Goal: Information Seeking & Learning: Learn about a topic

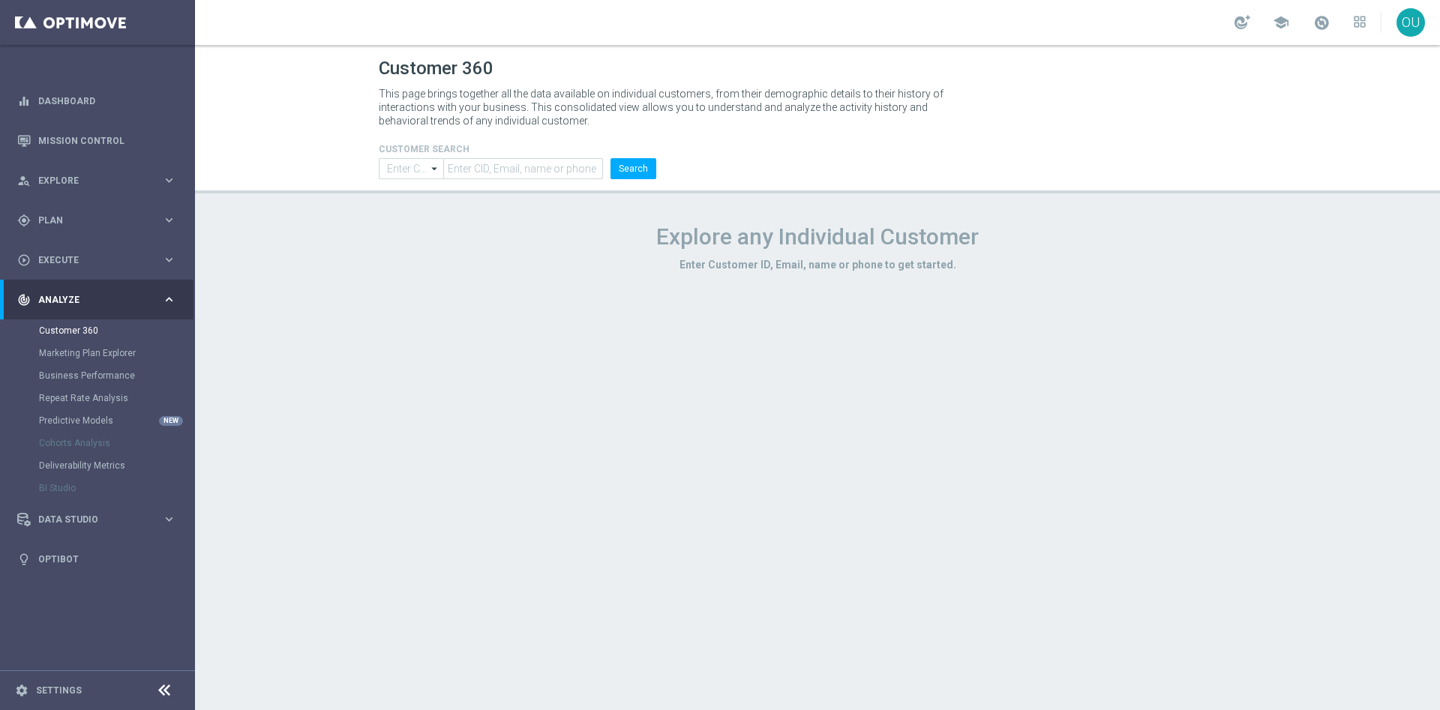
type input "Contains"
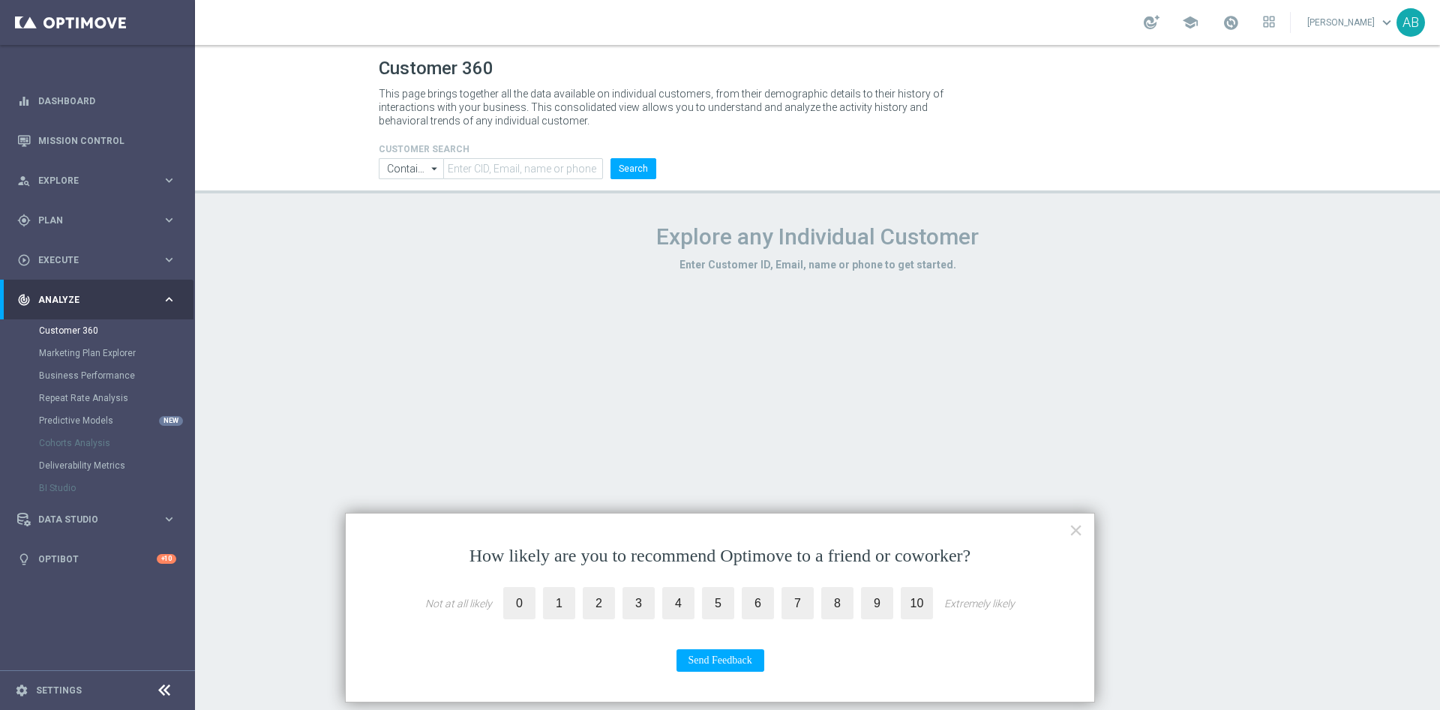
click at [1083, 523] on div "How likely are you to recommend Optimove to a friend or coworker? Not at all li…" at bounding box center [720, 608] width 750 height 190
click at [1081, 532] on button "×" at bounding box center [1076, 530] width 14 height 24
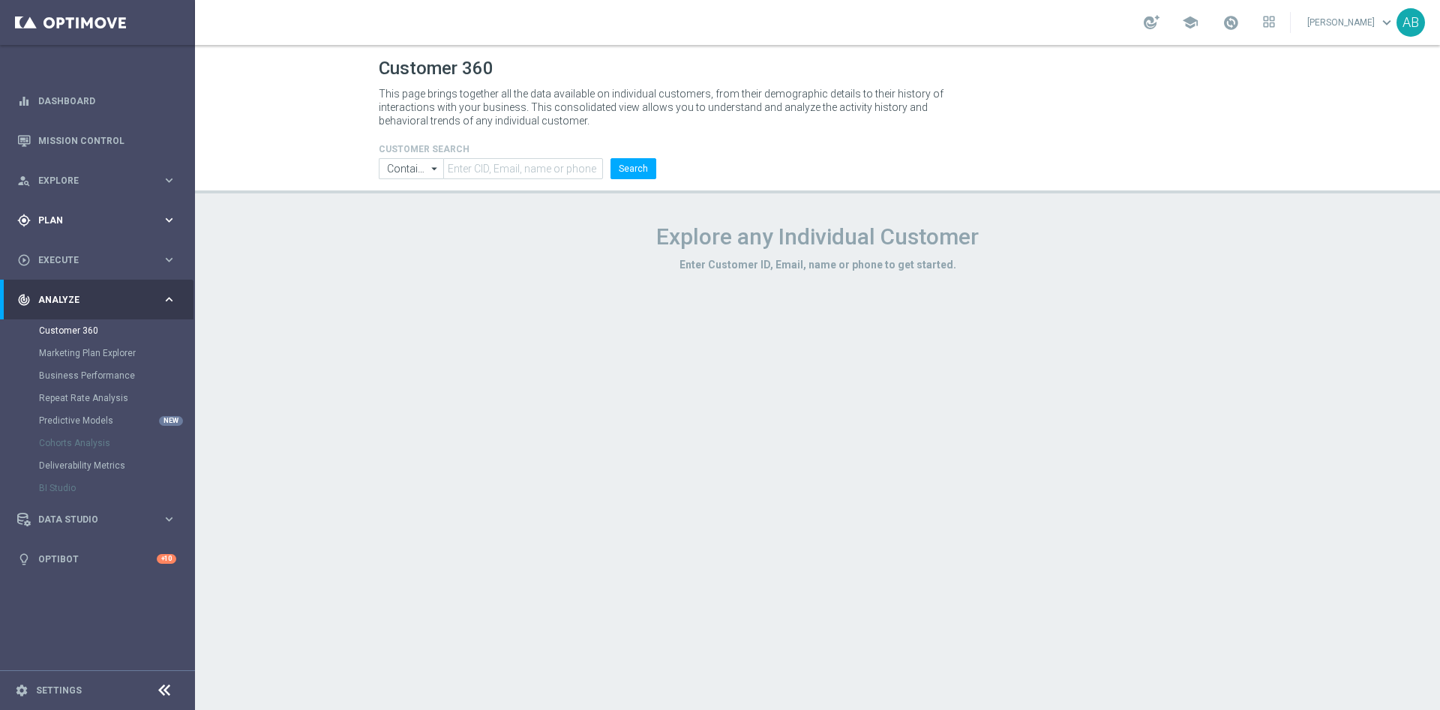
click at [81, 216] on span "Plan" at bounding box center [100, 220] width 124 height 9
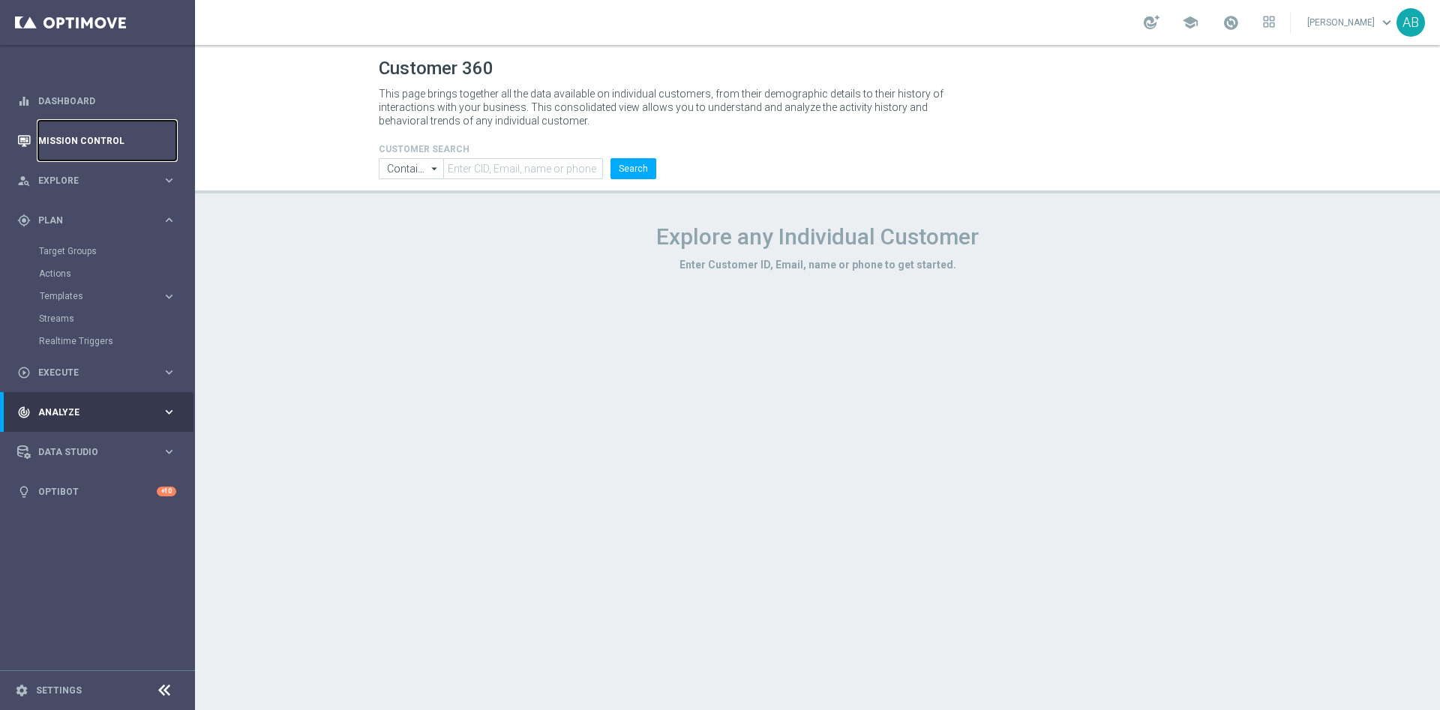
click at [117, 138] on link "Mission Control" at bounding box center [107, 141] width 138 height 40
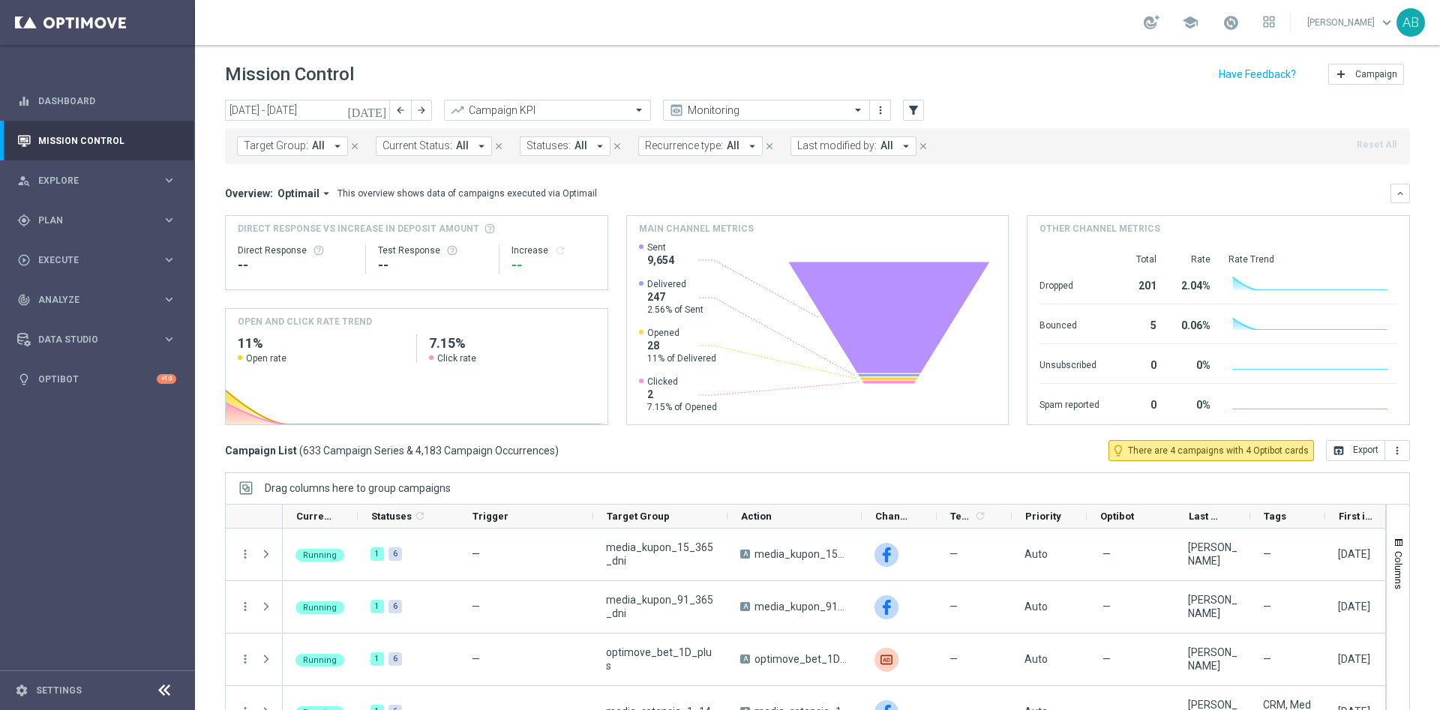
click at [317, 148] on span "All" at bounding box center [318, 145] width 13 height 13
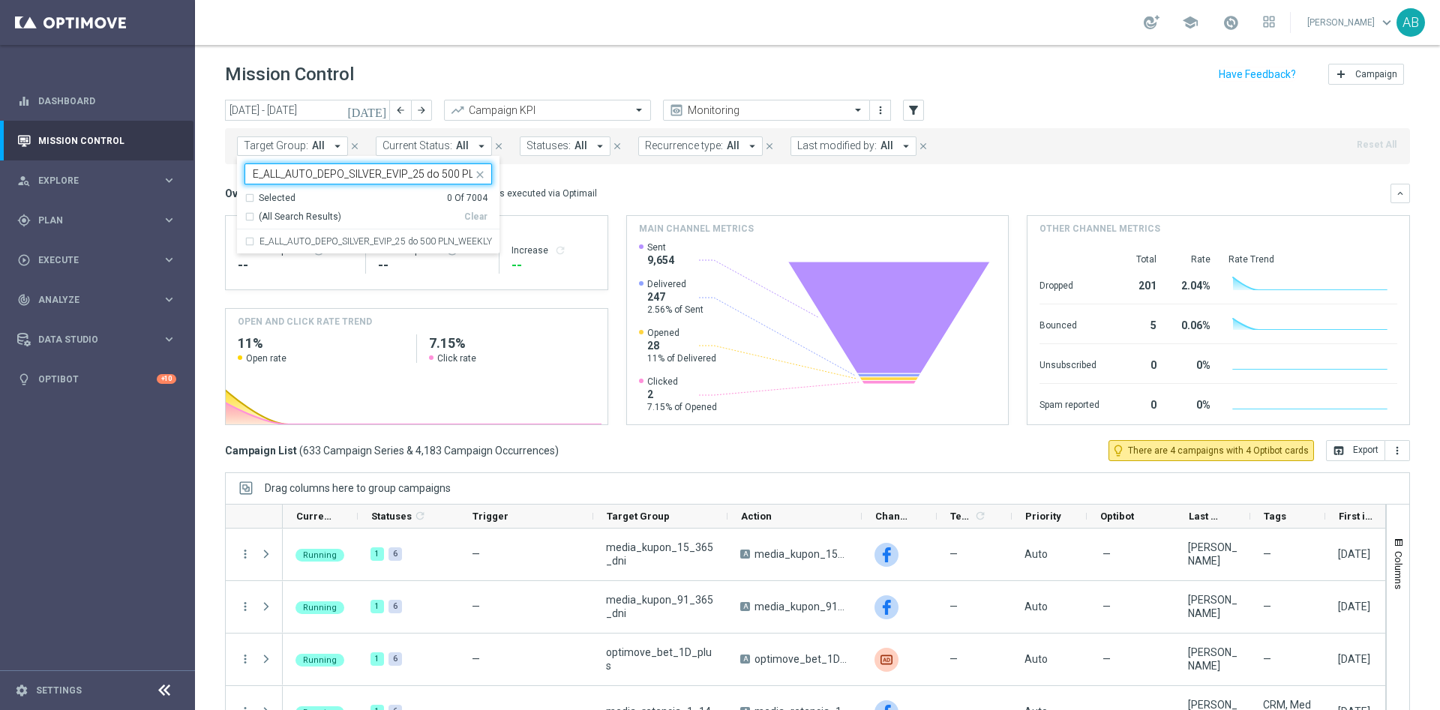
scroll to position [0, 49]
click at [328, 242] on label "E_ALL_AUTO_DEPO_SILVER_EVIP_25 do 500 PLN_WEEKLY" at bounding box center [375, 241] width 232 height 9
type input "E_ALL_AUTO_DEPO_SILVER_EVIP_25 do 500 PLN_WEEKLY"
click at [733, 187] on div "Overview: Optimail arrow_drop_down This overview shows data of campaigns execut…" at bounding box center [807, 193] width 1165 height 13
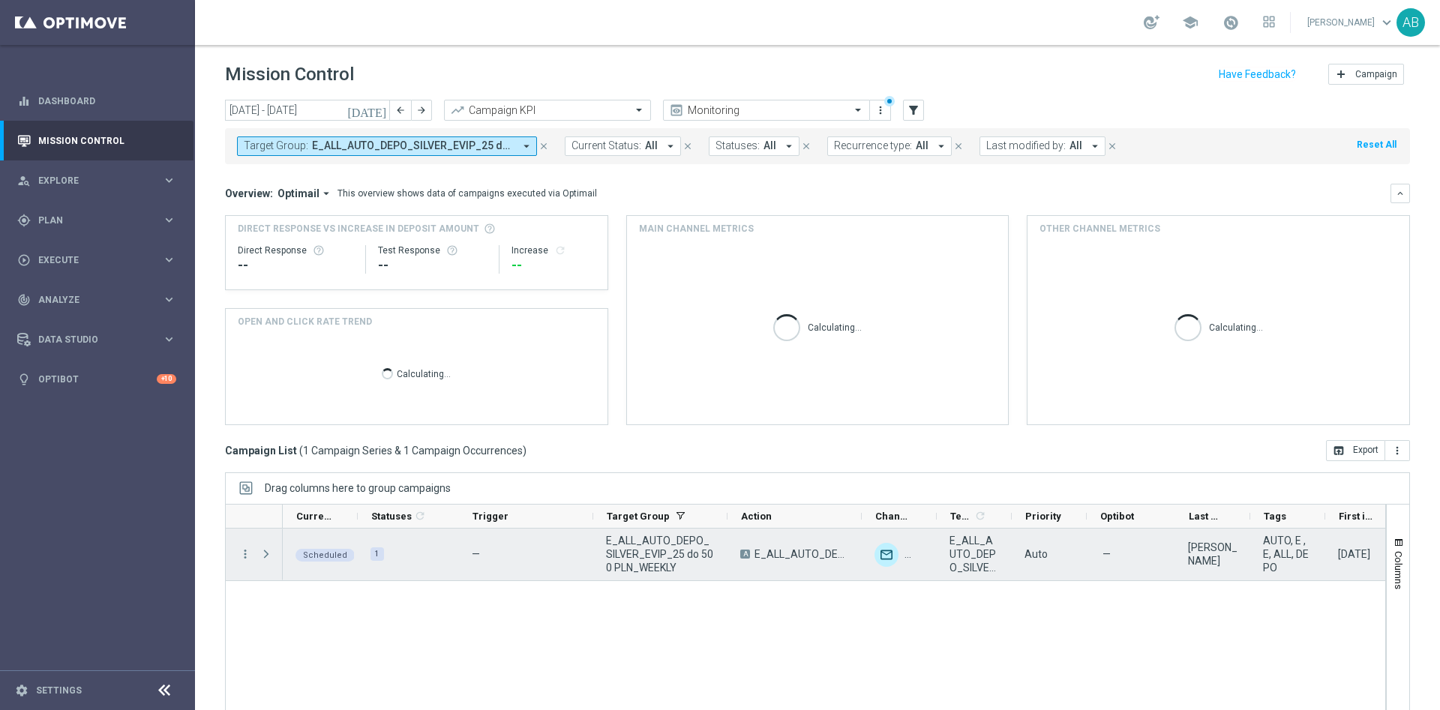
click at [235, 551] on div "more_vert" at bounding box center [239, 555] width 27 height 52
click at [244, 551] on icon "more_vert" at bounding box center [244, 553] width 13 height 13
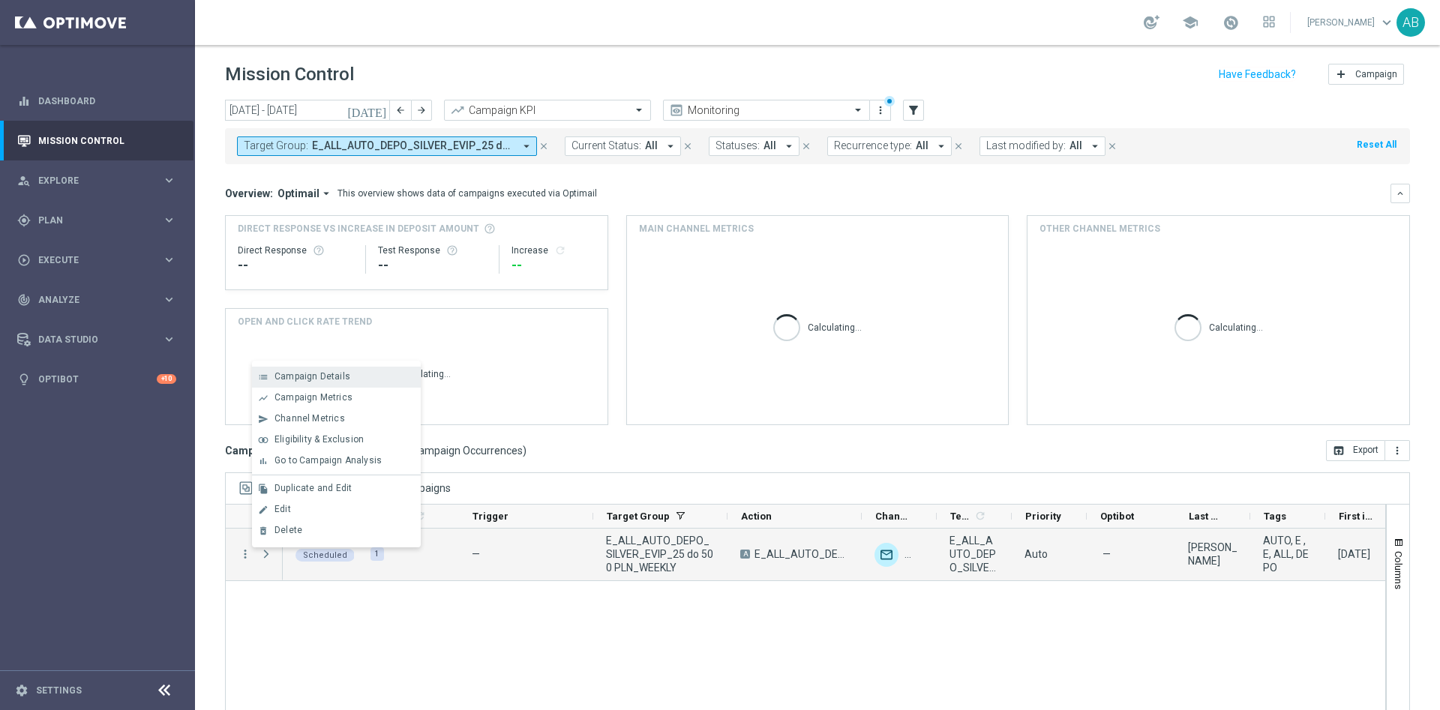
click at [330, 371] on span "Campaign Details" at bounding box center [312, 376] width 76 height 10
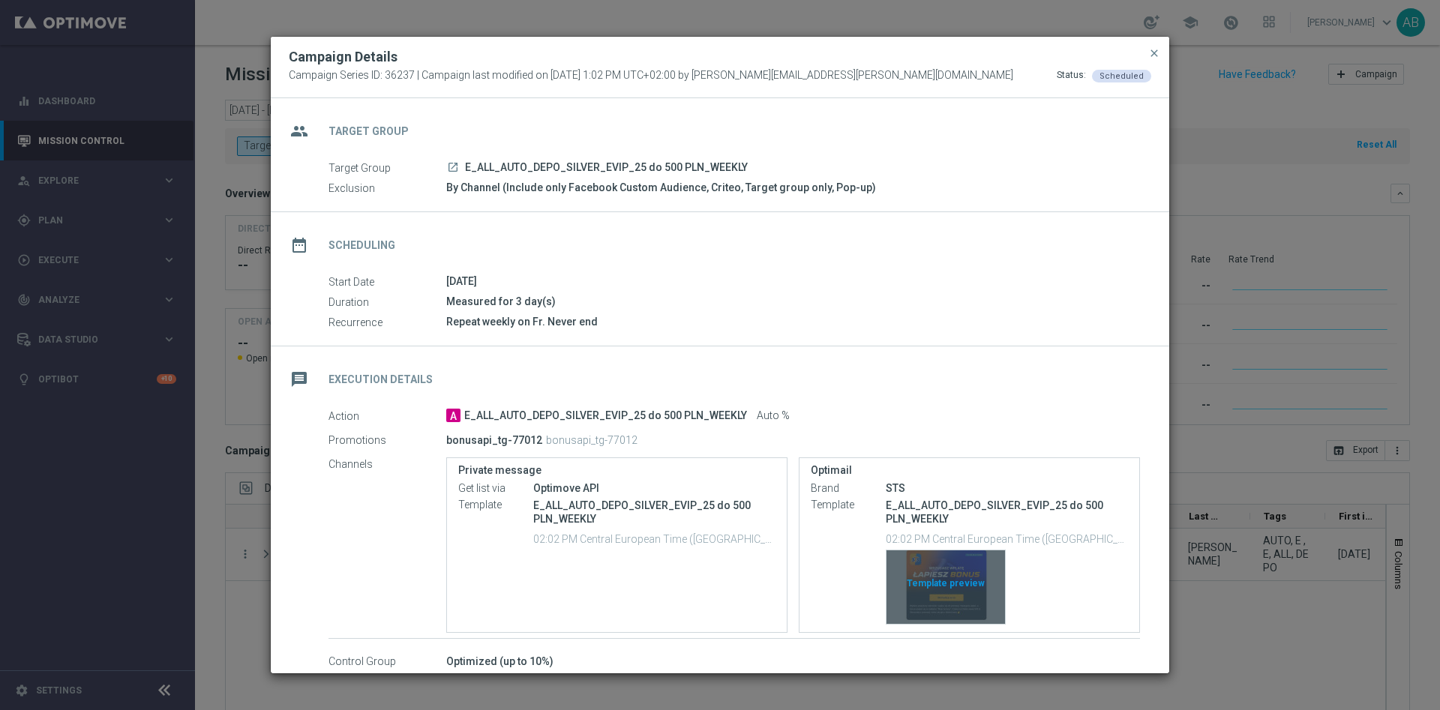
click at [952, 580] on div "Template preview" at bounding box center [945, 586] width 118 height 73
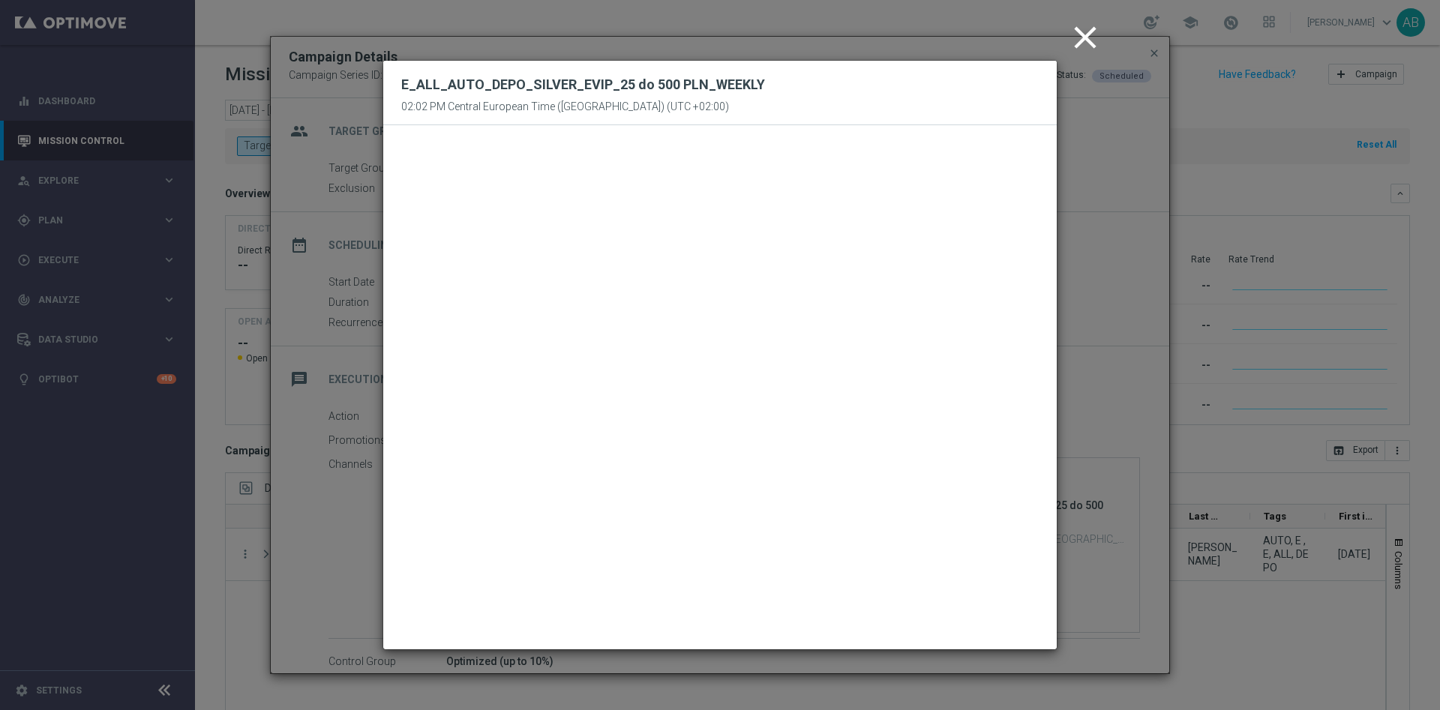
click at [1084, 41] on icon "close" at bounding box center [1084, 37] width 37 height 37
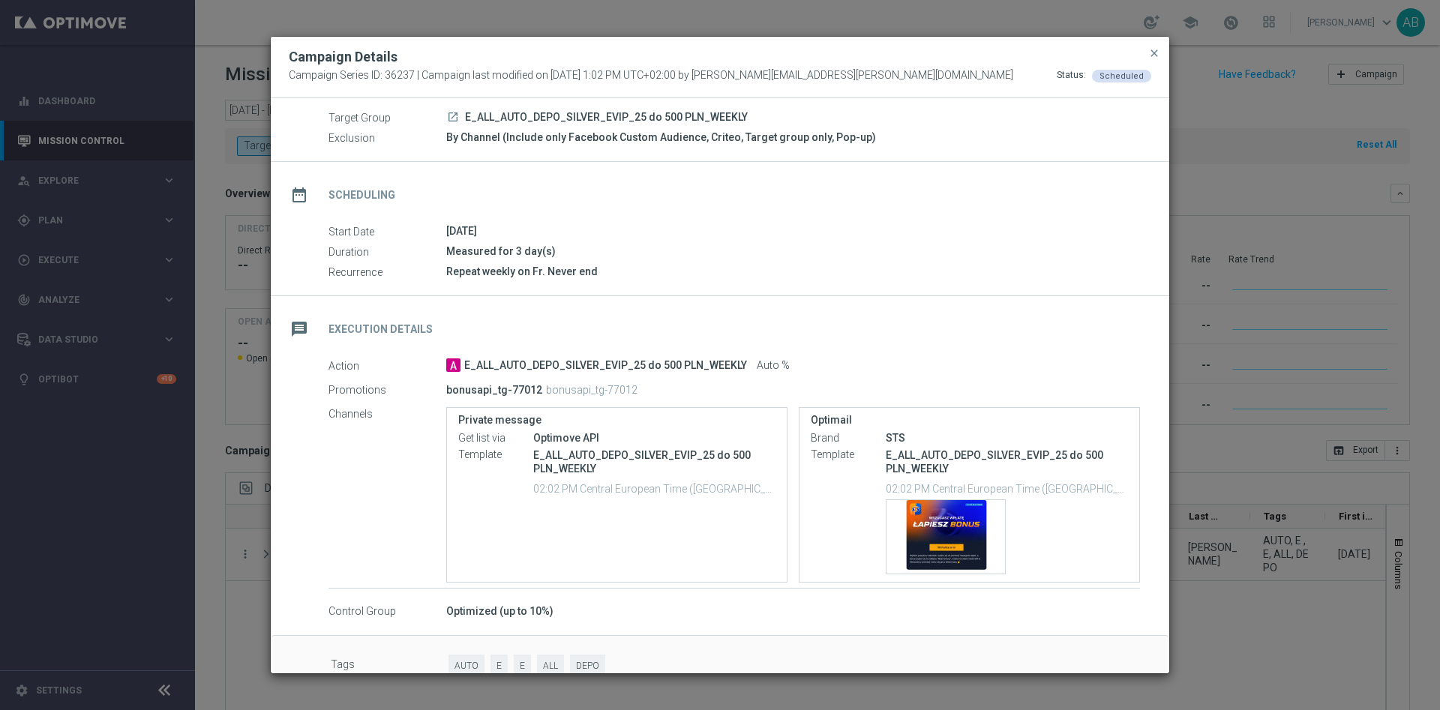
scroll to position [76, 0]
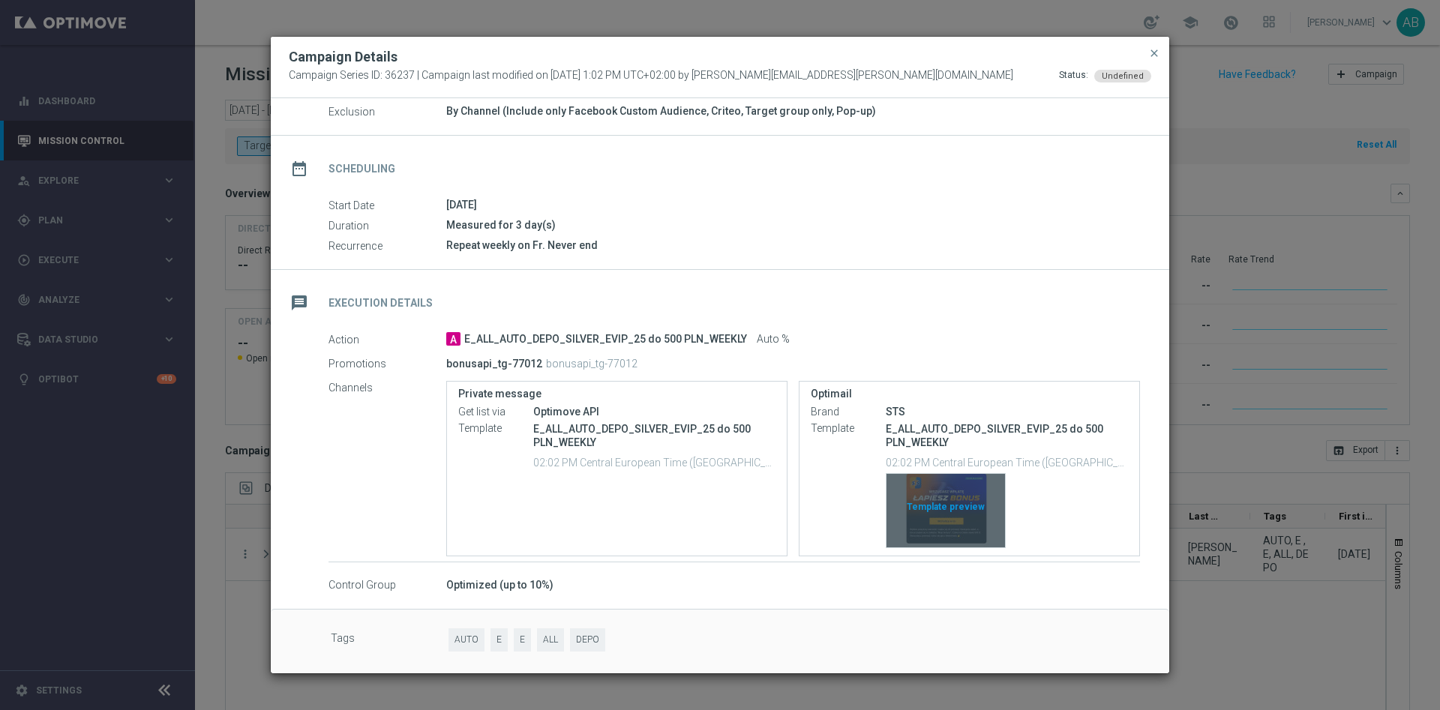
click at [955, 506] on div "Template preview" at bounding box center [945, 510] width 118 height 73
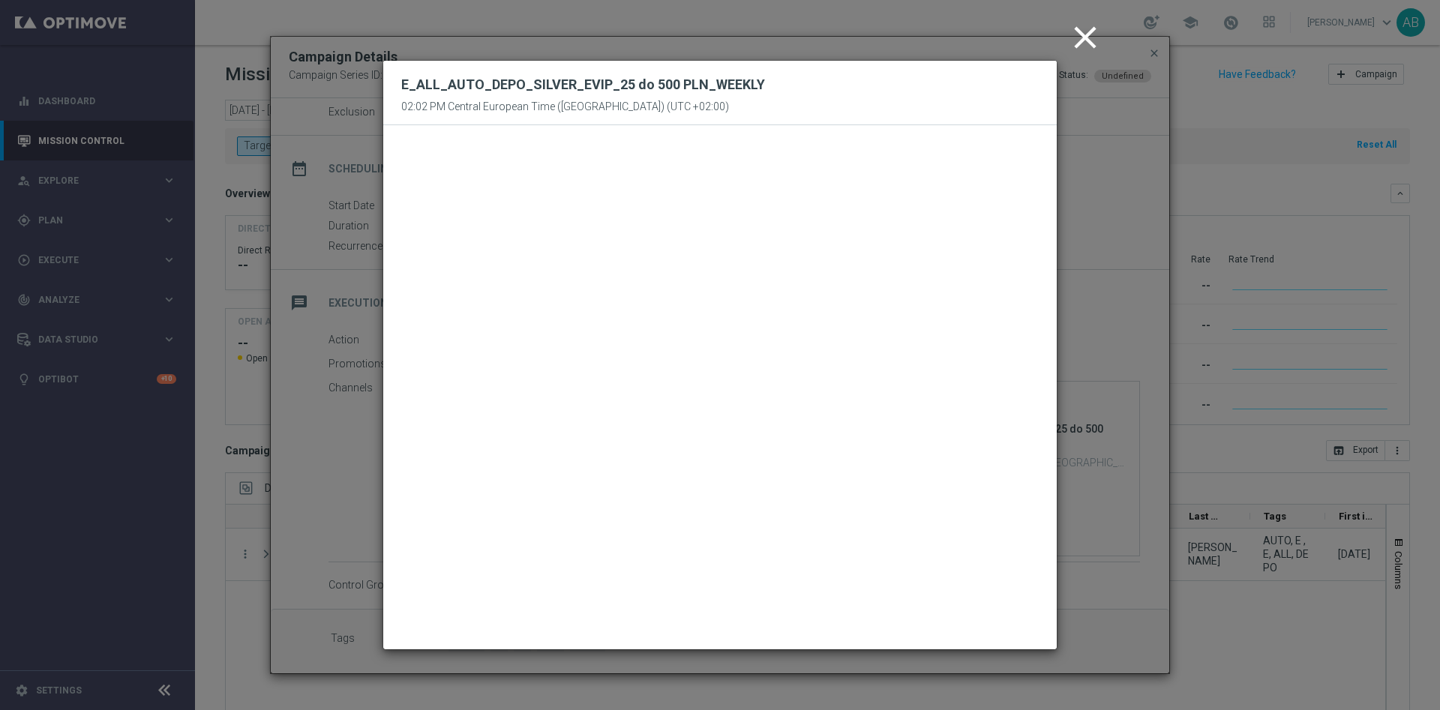
click at [1167, 331] on modal-container "close E_ALL_AUTO_DEPO_SILVER_EVIP_25 do 500 PLN_WEEKLY 02:02 PM Central Europea…" at bounding box center [720, 355] width 1440 height 710
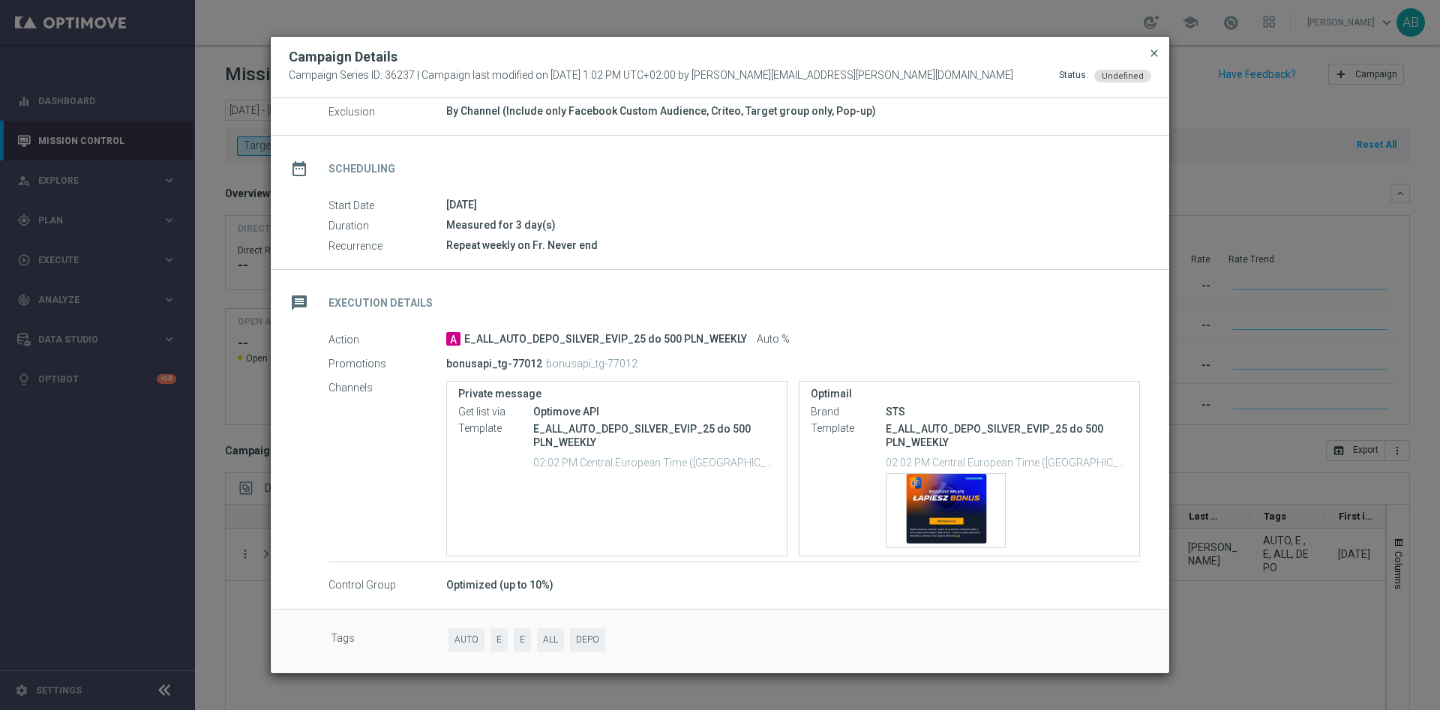
click at [1159, 53] on span "close" at bounding box center [1154, 53] width 12 height 12
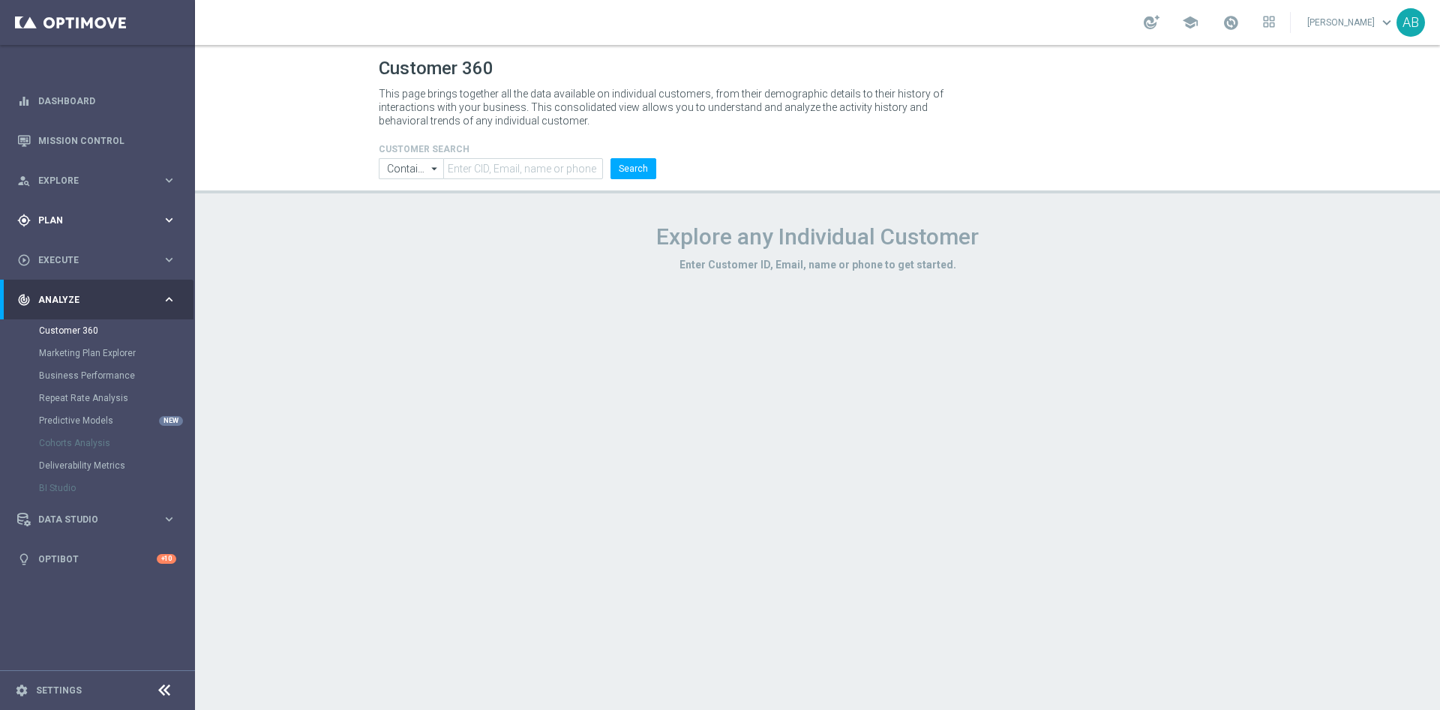
click at [63, 225] on div "gps_fixed Plan" at bounding box center [89, 220] width 145 height 13
